Goal: Contribute content

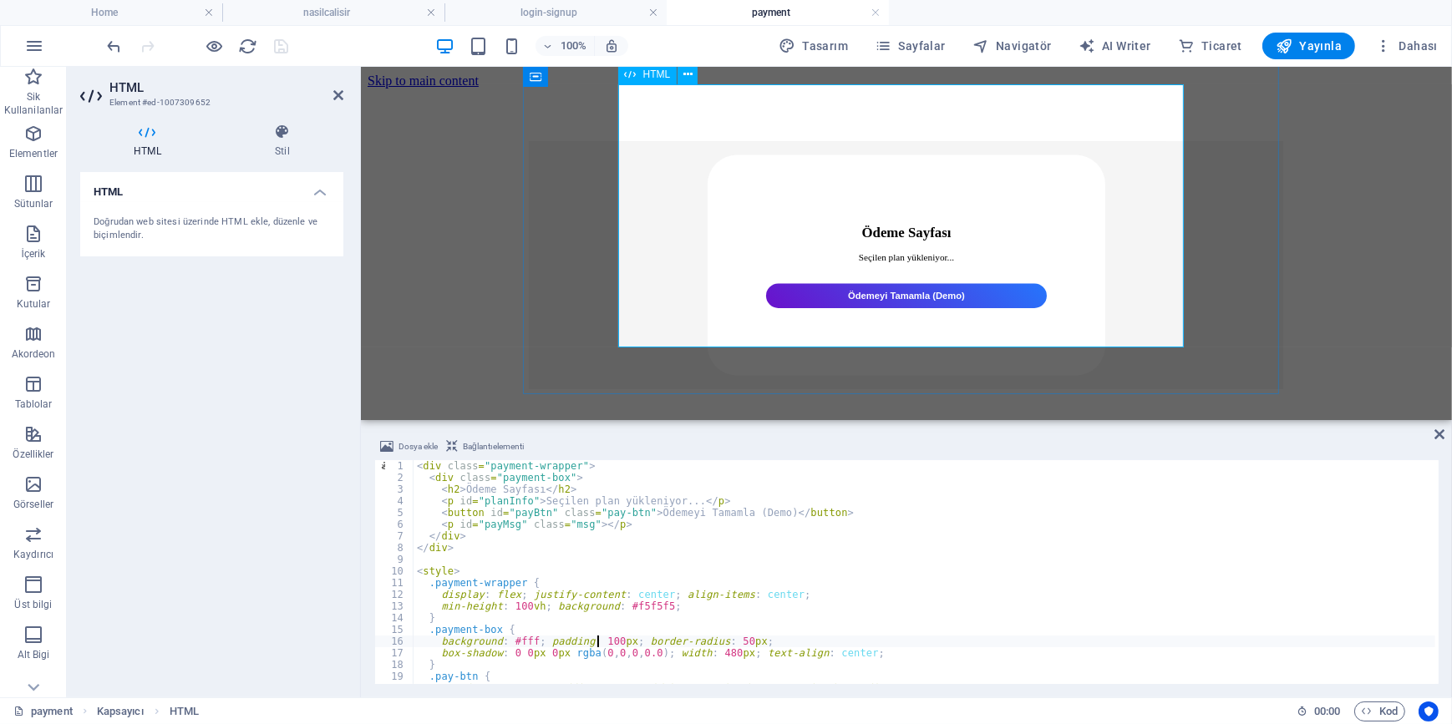
scroll to position [105, 0]
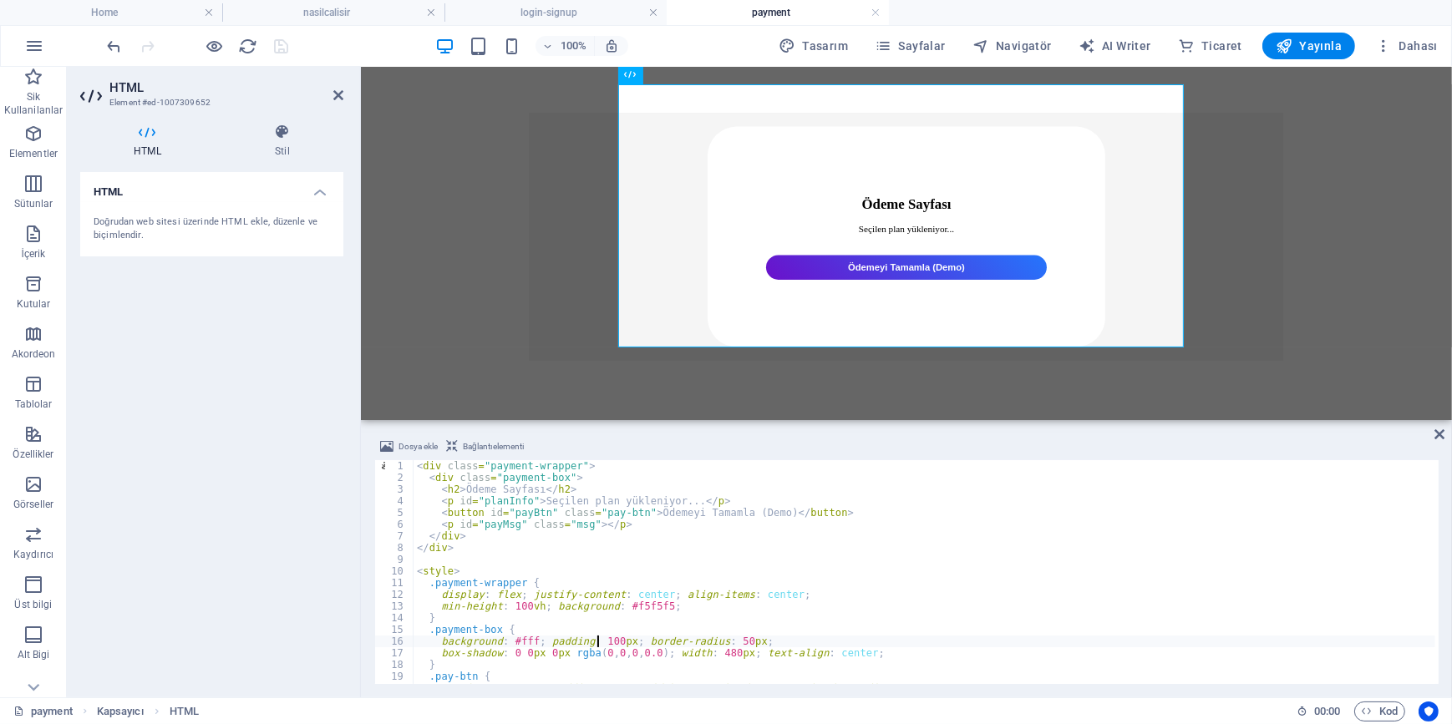
click at [726, 592] on div "< div class = "payment-wrapper" > < div class = "payment-box" > < h2 > Ödeme Sa…" at bounding box center [925, 583] width 1022 height 247
type textarea "</script>"
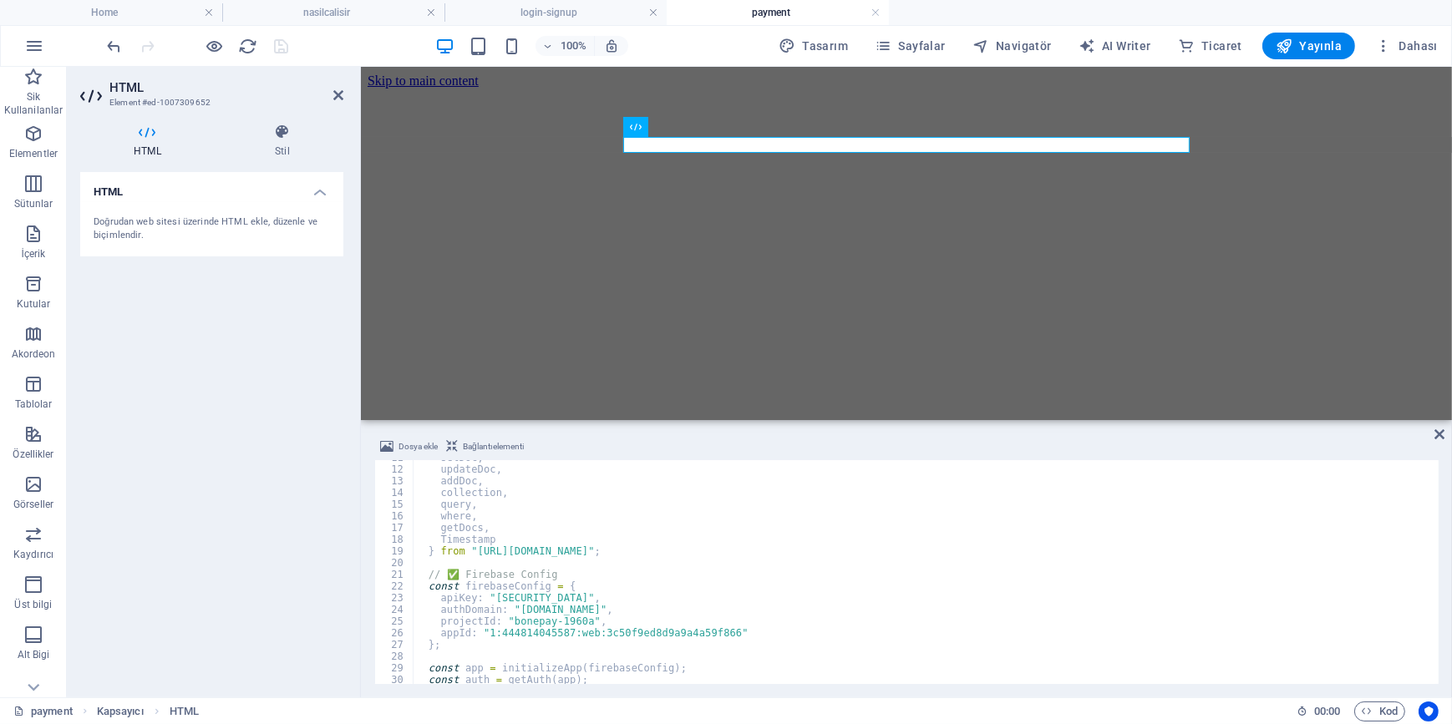
scroll to position [0, 0]
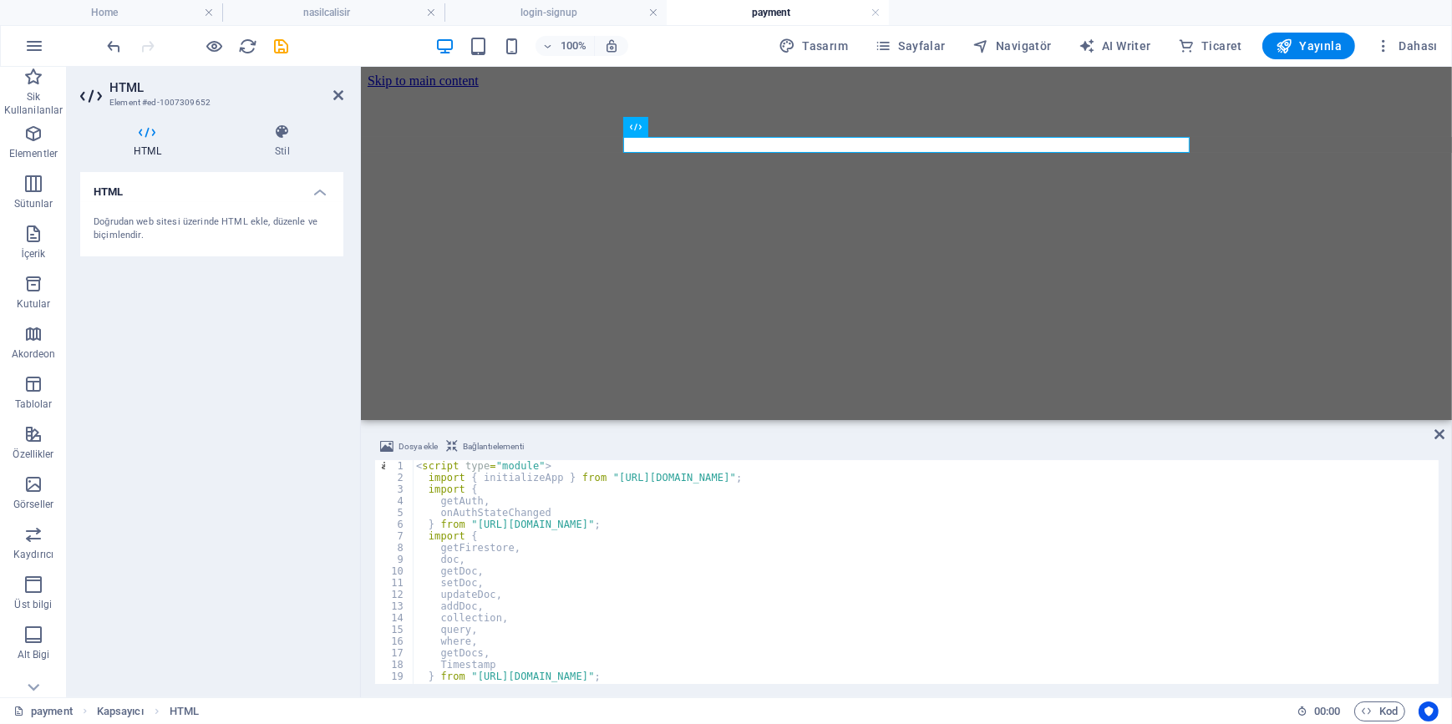
click at [678, 564] on div "< script type = "module" > import { initializeApp } from "[URL][DOMAIN_NAME]" ;…" at bounding box center [924, 583] width 1023 height 247
type textarea "</script>"
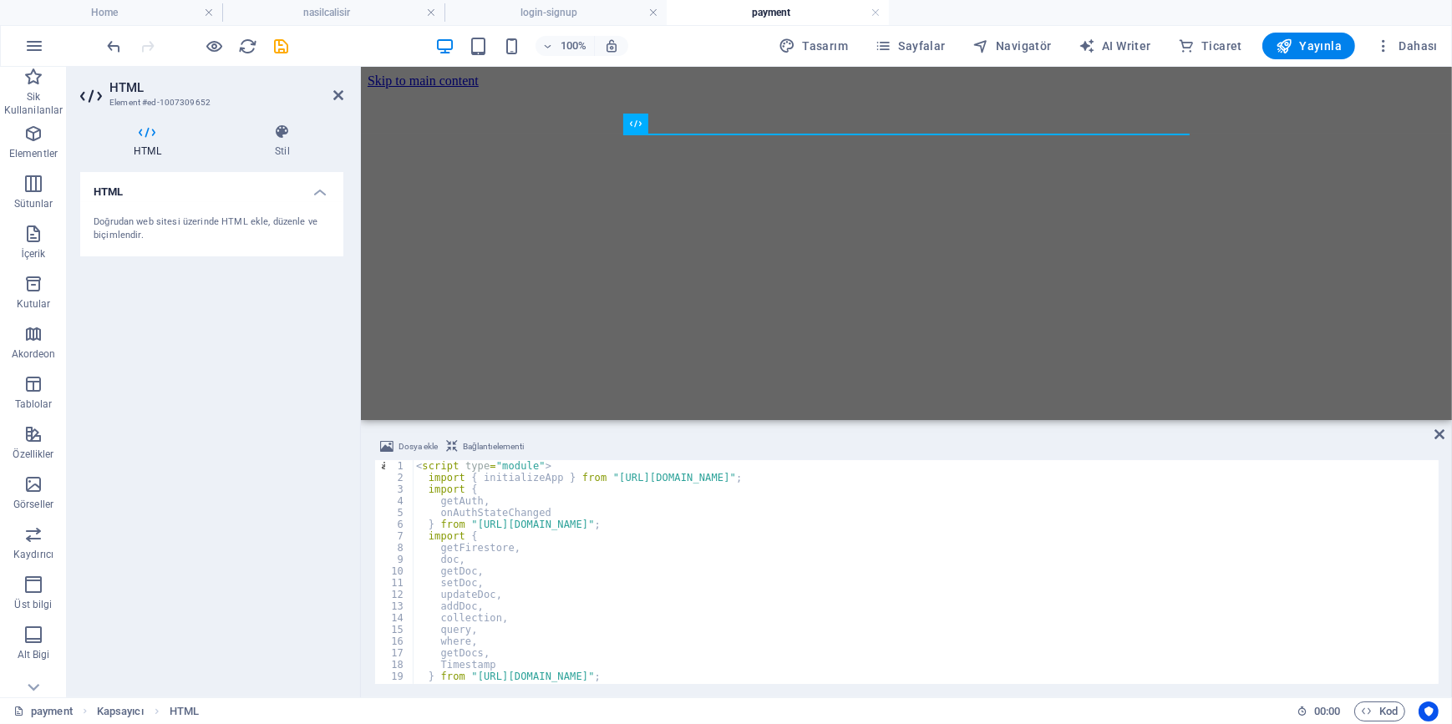
click at [615, 602] on div "< script type = "module" > import { initializeApp } from "[URL][DOMAIN_NAME]" ;…" at bounding box center [924, 583] width 1023 height 247
type textarea "</script>"
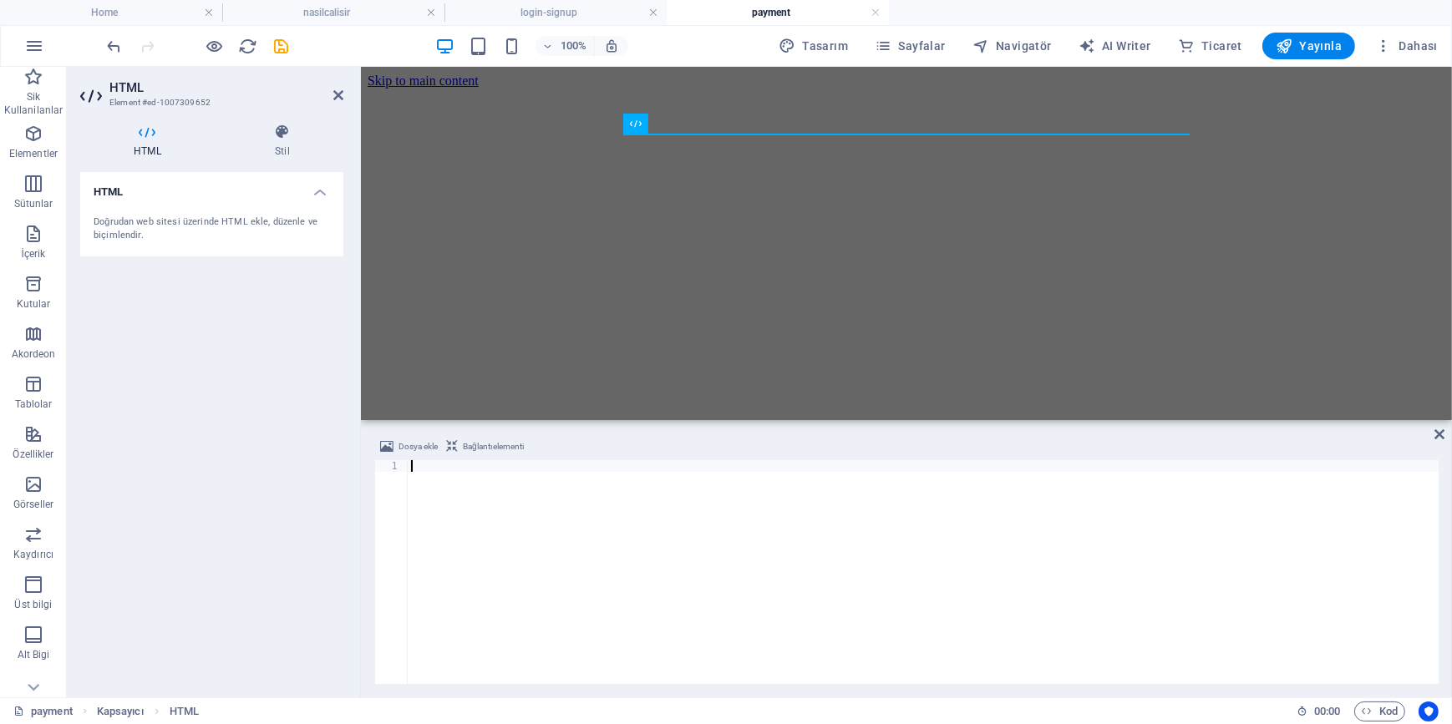
click at [524, 527] on div at bounding box center [923, 583] width 1031 height 247
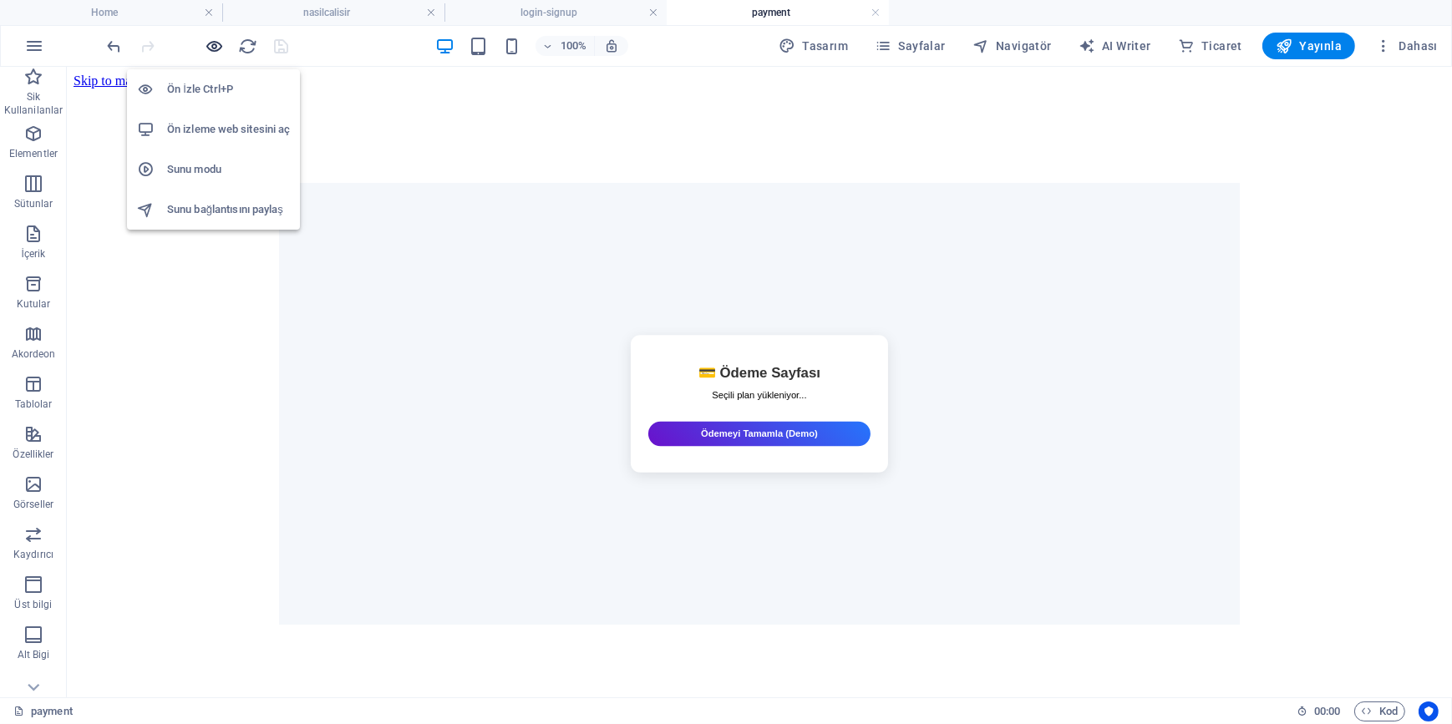
click at [216, 45] on icon "button" at bounding box center [215, 46] width 19 height 19
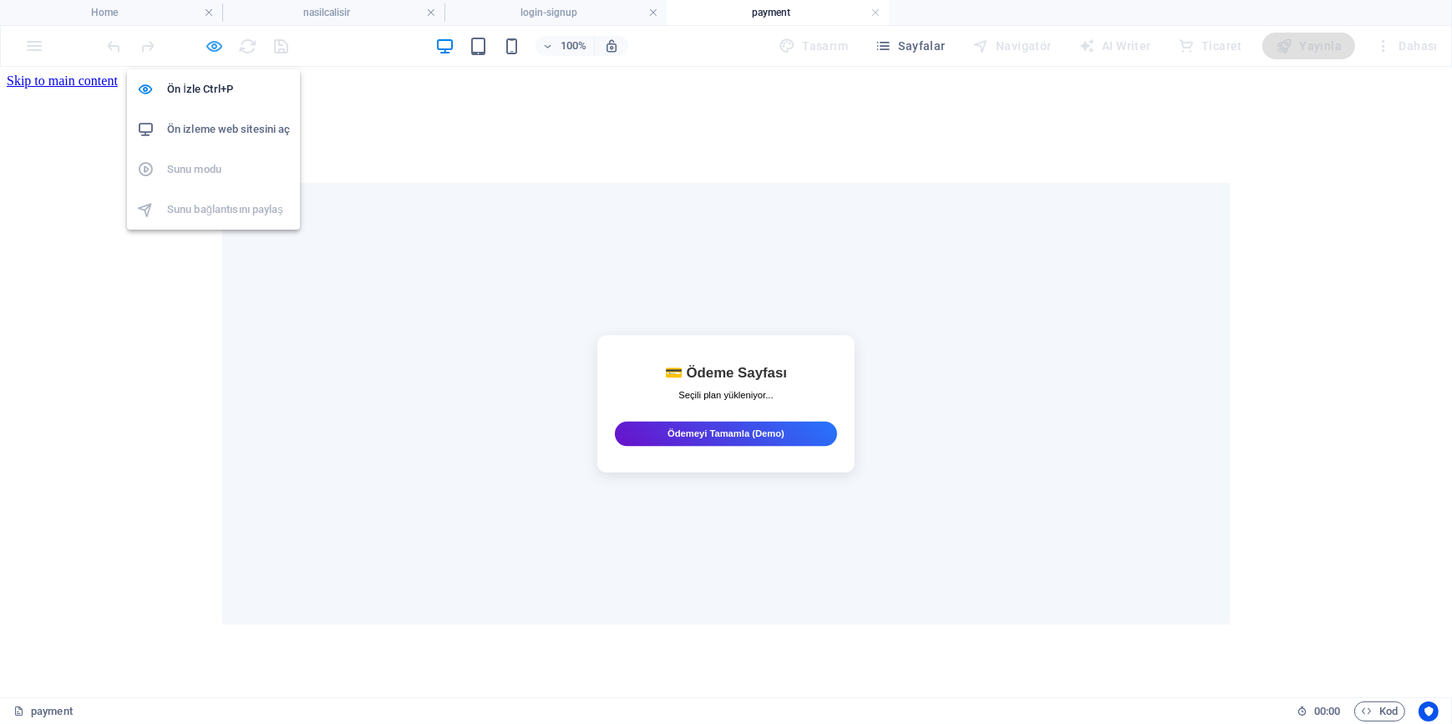
click at [214, 39] on icon "button" at bounding box center [215, 46] width 19 height 19
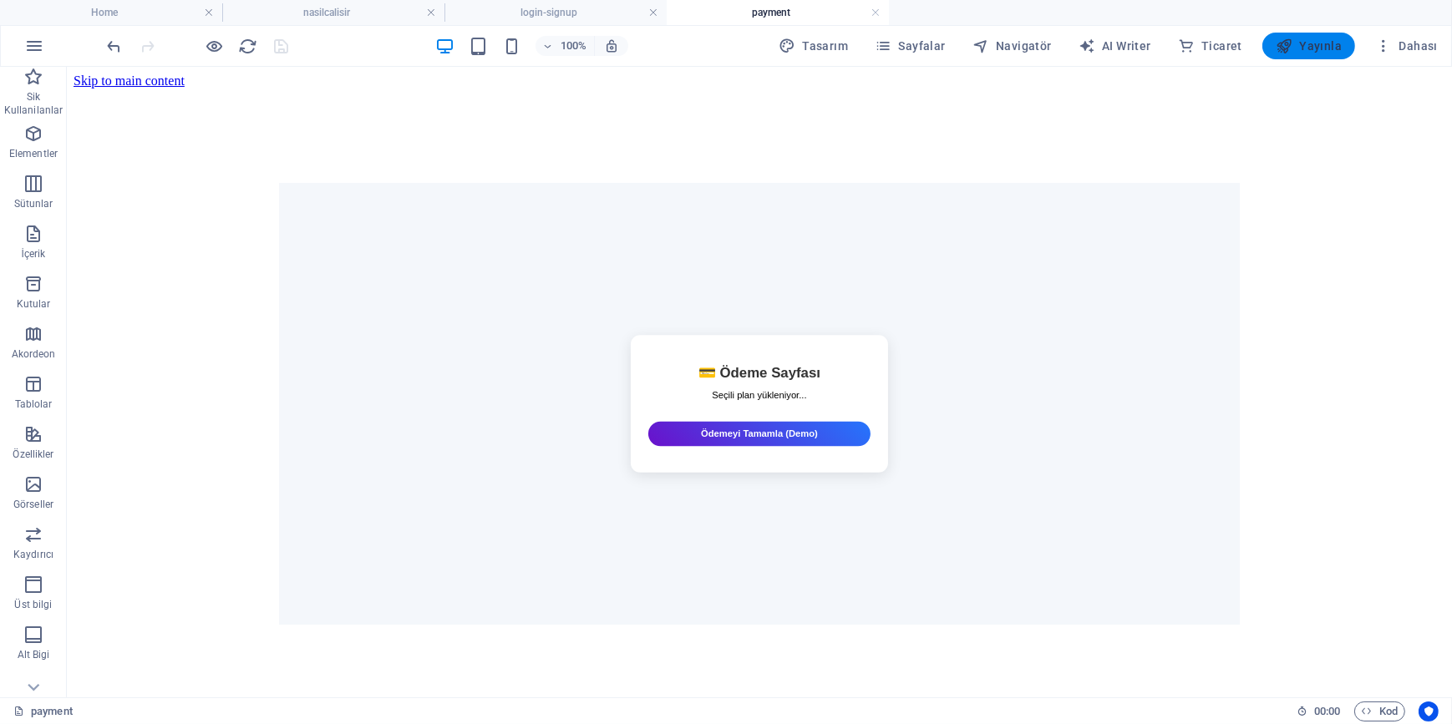
click at [1318, 49] on span "Yayınla" at bounding box center [1309, 46] width 66 height 17
